Goal: Use online tool/utility: Utilize a website feature to perform a specific function

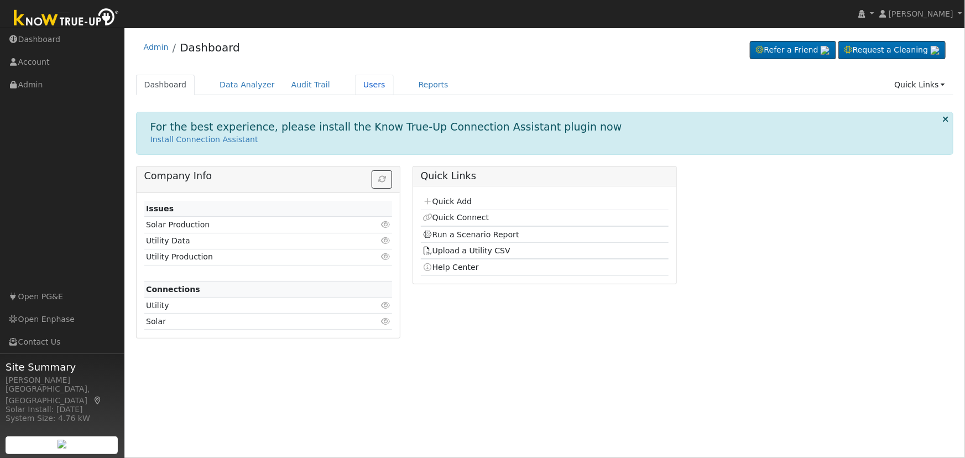
click at [356, 83] on link "Users" at bounding box center [374, 85] width 39 height 20
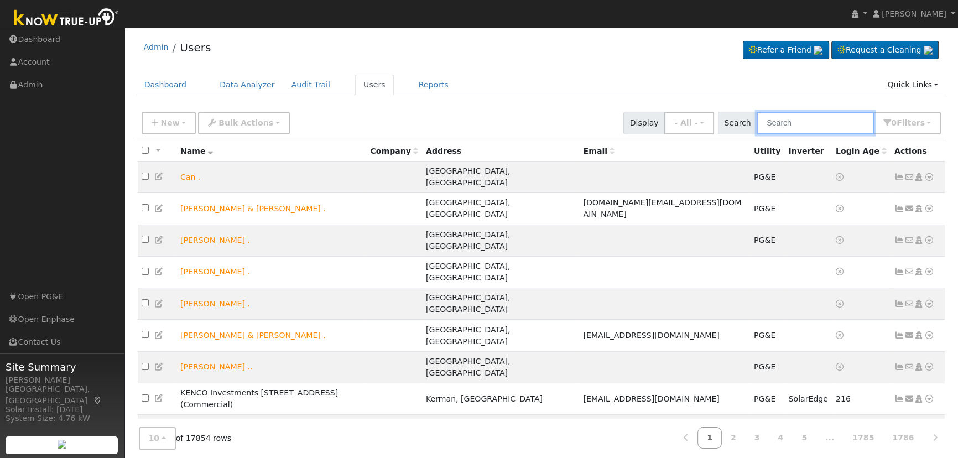
click at [840, 129] on input "text" at bounding box center [815, 123] width 117 height 23
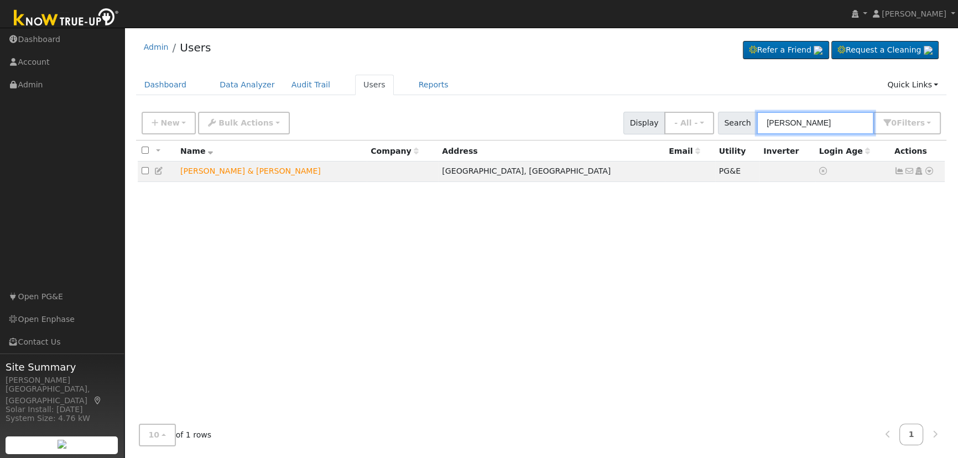
type input "[PERSON_NAME]"
click at [929, 171] on icon at bounding box center [929, 171] width 10 height 8
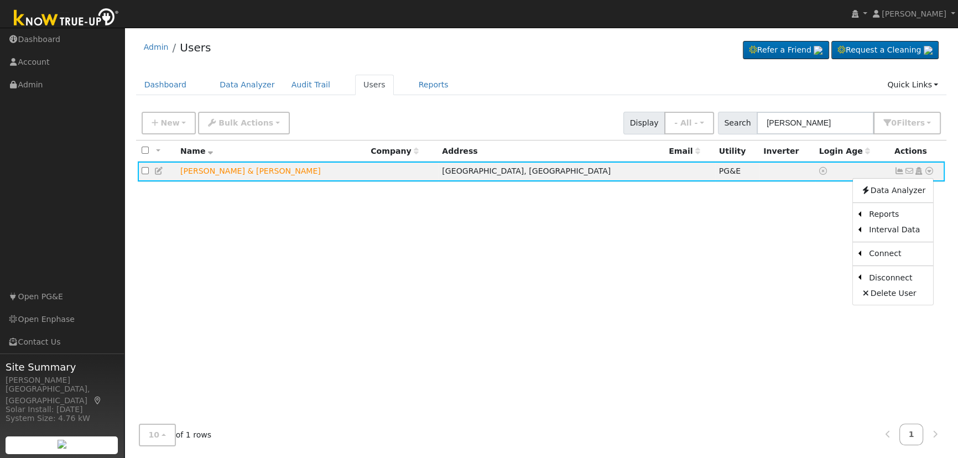
click at [0, 0] on link "Scenario" at bounding box center [0, 0] width 0 height 0
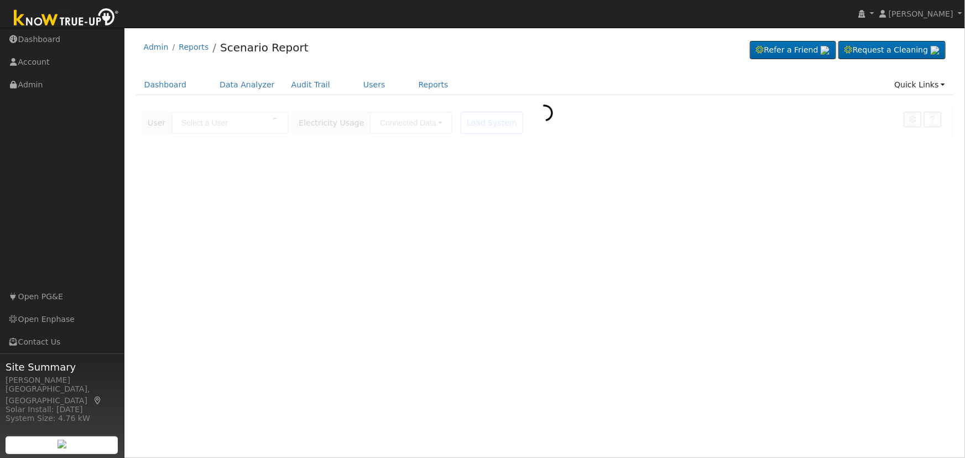
type input "[PERSON_NAME] & [PERSON_NAME]"
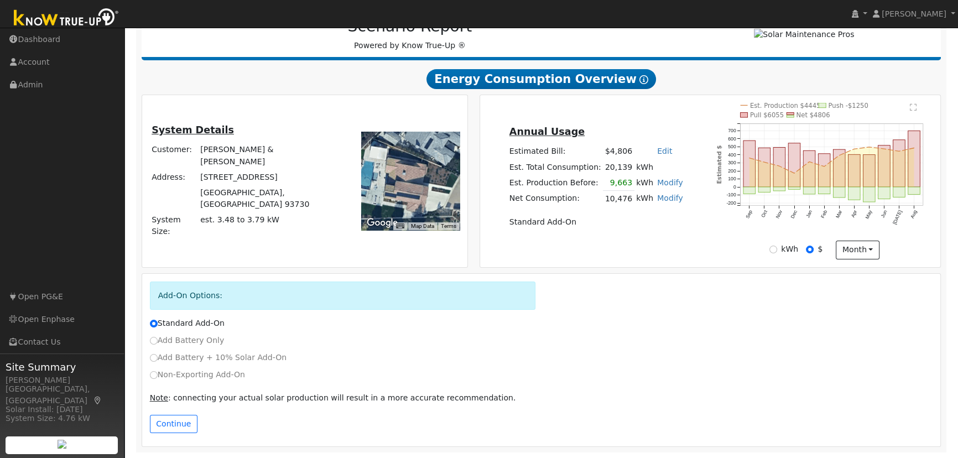
scroll to position [160, 0]
click at [157, 376] on input "Non-Exporting Add-On" at bounding box center [154, 375] width 8 height 8
radio input "true"
radio input "false"
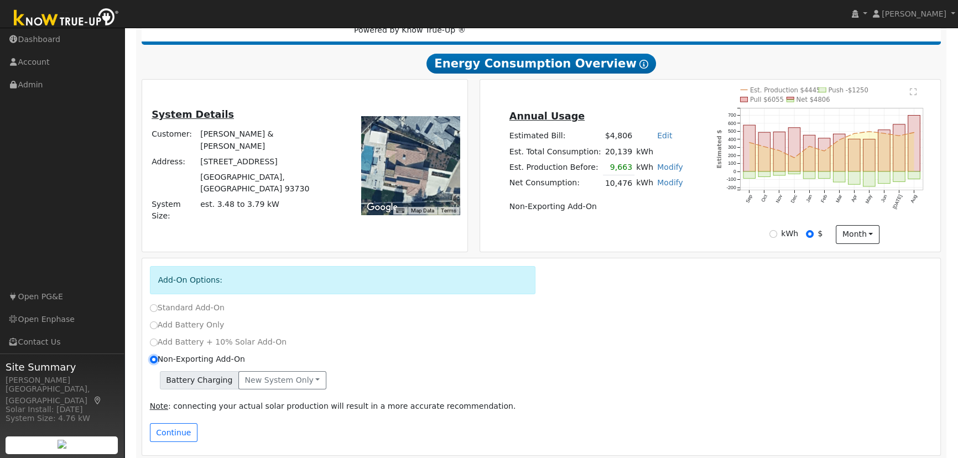
scroll to position [185, 0]
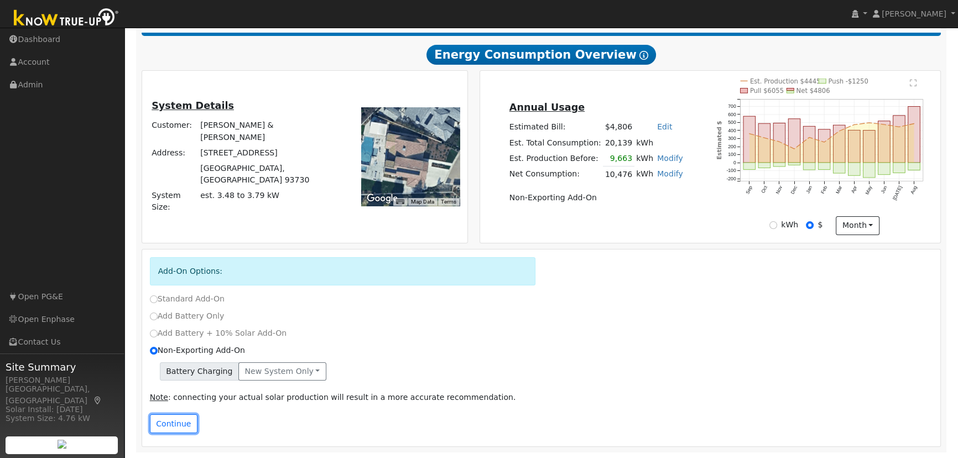
click at [166, 419] on button "Continue" at bounding box center [174, 423] width 48 height 19
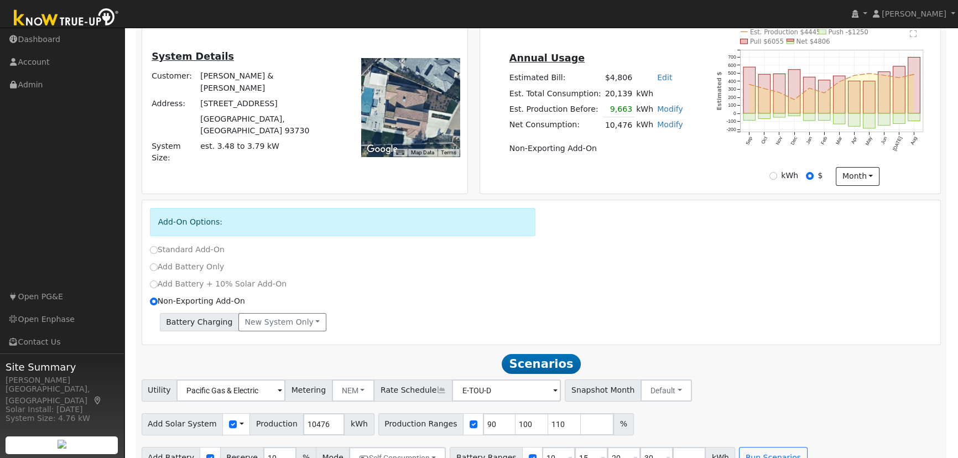
scroll to position [257, 0]
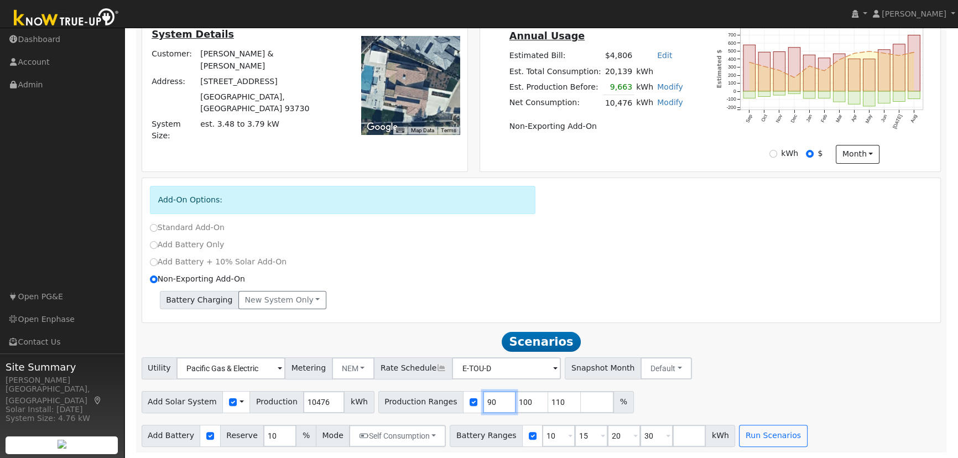
click at [483, 402] on input "90" at bounding box center [499, 402] width 33 height 22
type input "100"
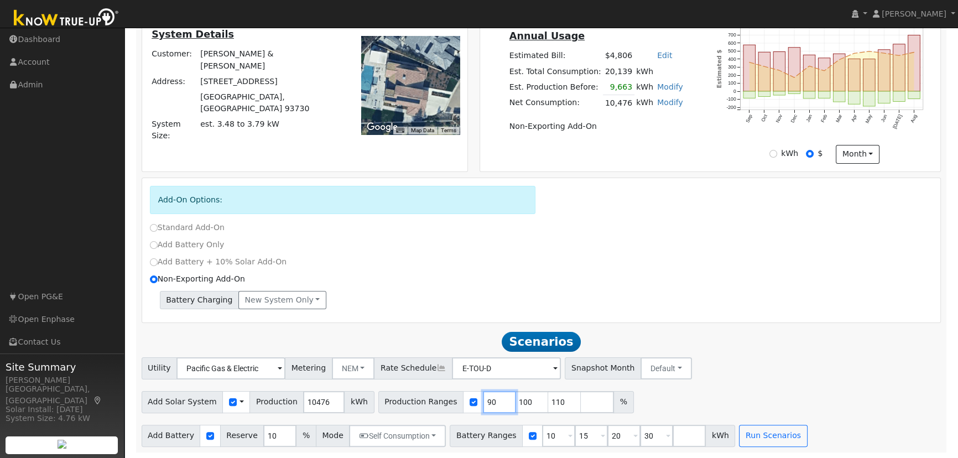
type input "110"
click at [483, 402] on input "110" at bounding box center [499, 402] width 33 height 22
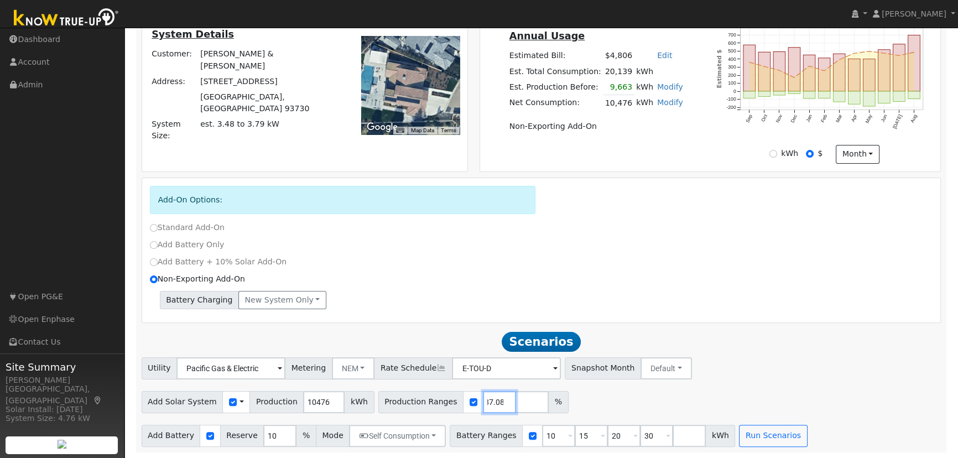
type input "87.08"
click at [263, 435] on input "10" at bounding box center [279, 436] width 33 height 22
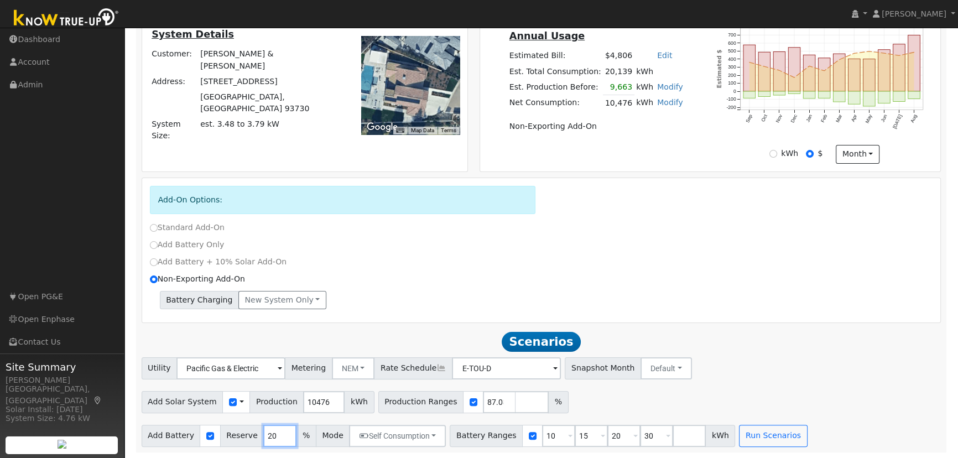
type input "20"
click at [542, 437] on input "10" at bounding box center [558, 436] width 33 height 22
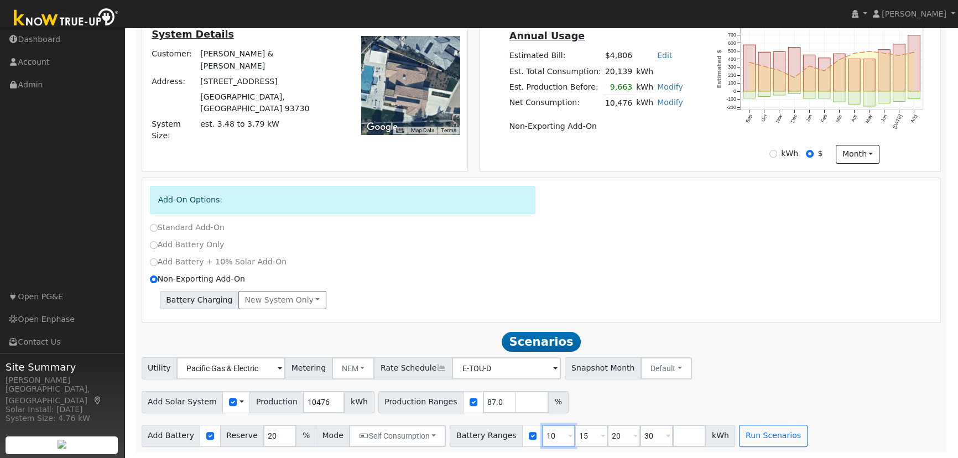
click at [542, 437] on input "10" at bounding box center [558, 436] width 33 height 22
type input "15"
type input "20"
type input "30"
click at [542, 437] on input "15" at bounding box center [558, 436] width 33 height 22
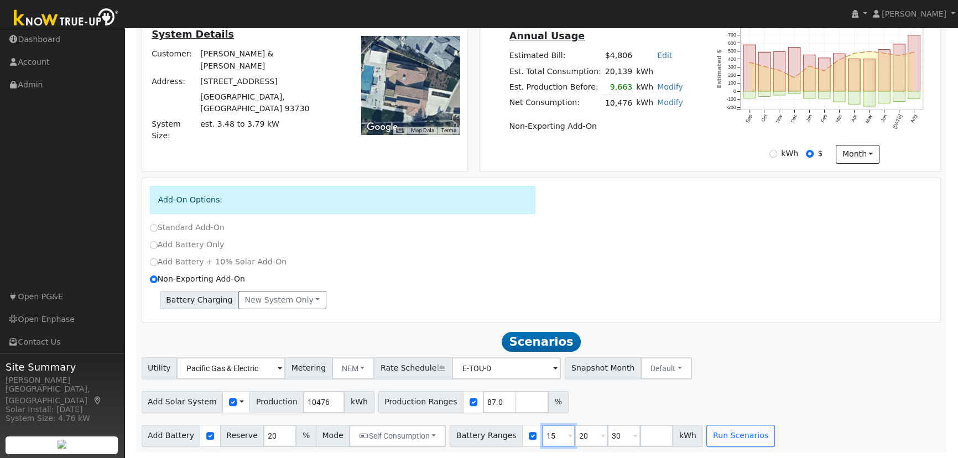
type input "20"
type input "30"
click at [542, 437] on input "20" at bounding box center [558, 436] width 33 height 22
type input "30"
click at [542, 437] on input "30" at bounding box center [558, 436] width 33 height 22
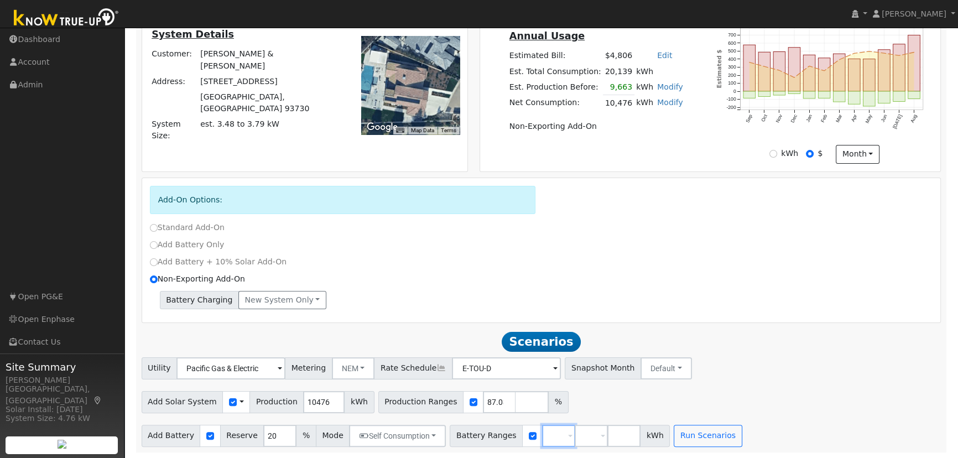
click at [542, 437] on input "number" at bounding box center [558, 436] width 33 height 22
type input "13.5"
click at [650, 431] on button "Run Scenarios" at bounding box center [675, 436] width 68 height 22
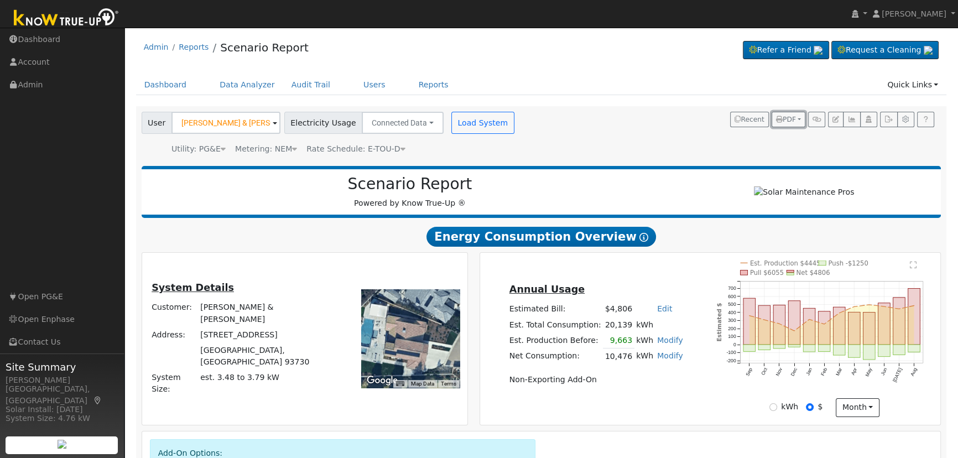
click at [794, 117] on span "PDF" at bounding box center [786, 120] width 20 height 8
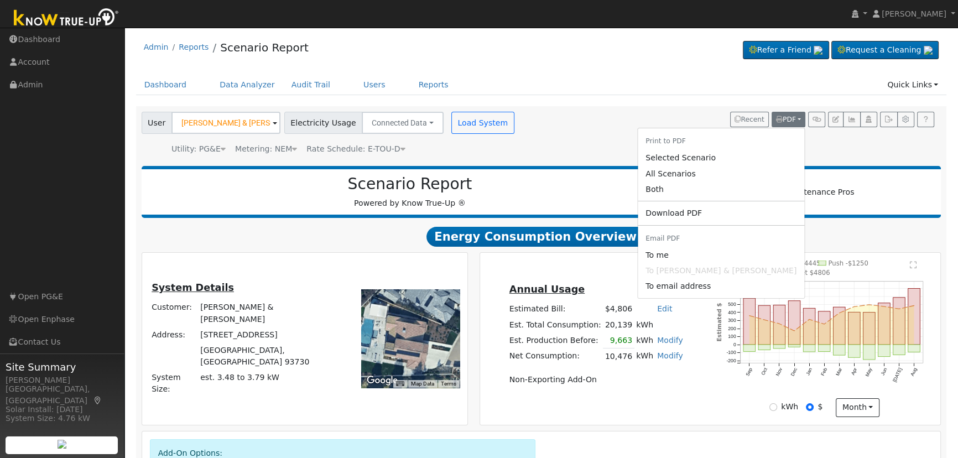
click at [719, 192] on link "Both" at bounding box center [721, 188] width 166 height 15
